Goal: Find specific page/section: Find specific page/section

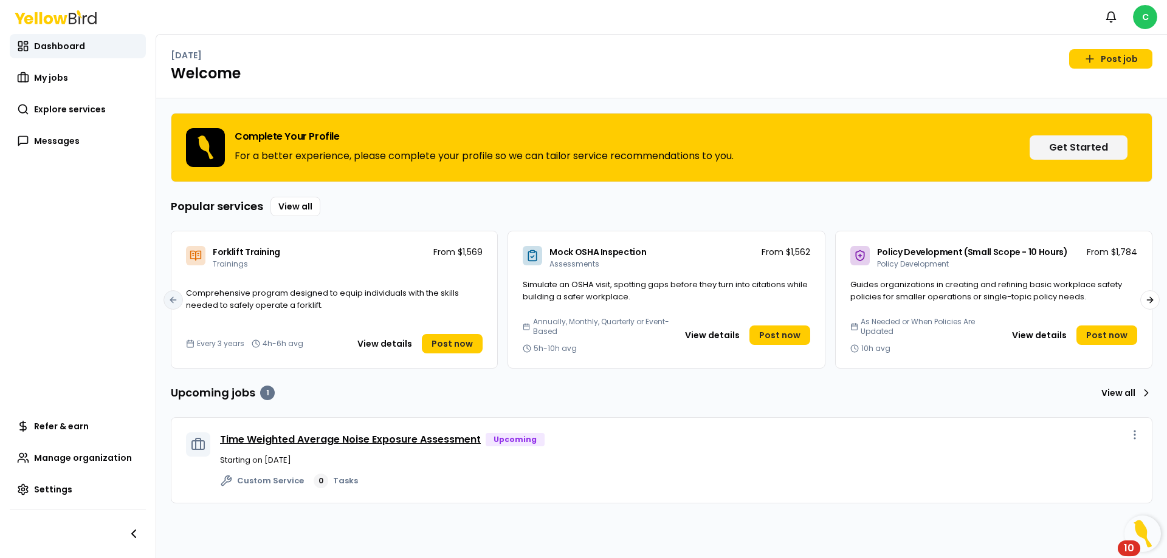
click at [375, 437] on link "Time Weighted Average Noise Exposure Assessment" at bounding box center [350, 440] width 261 height 14
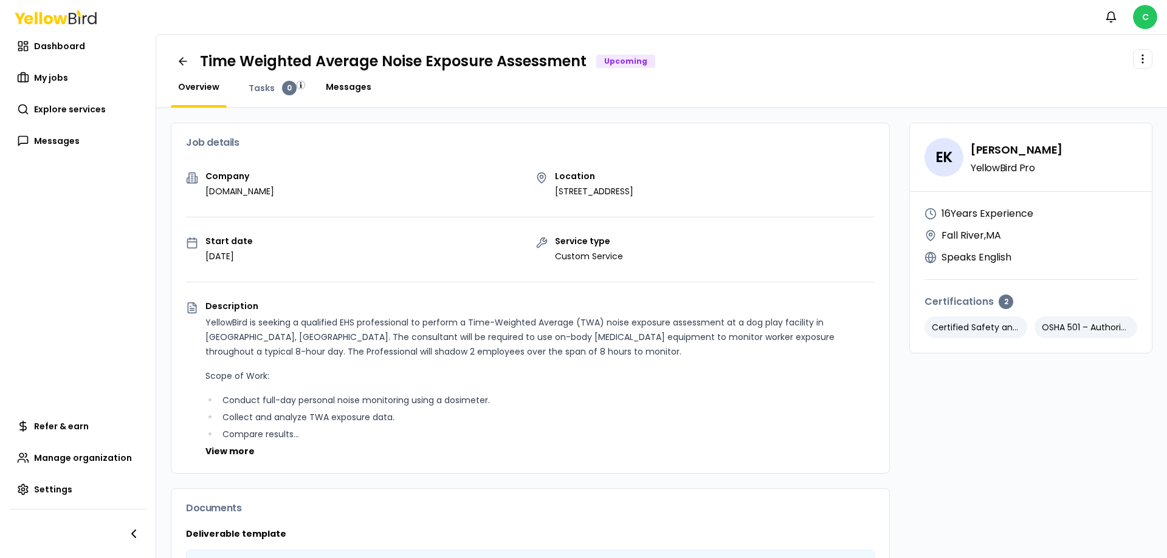
click at [342, 92] on span "Messages" at bounding box center [349, 87] width 46 height 12
